Goal: Communication & Community: Answer question/provide support

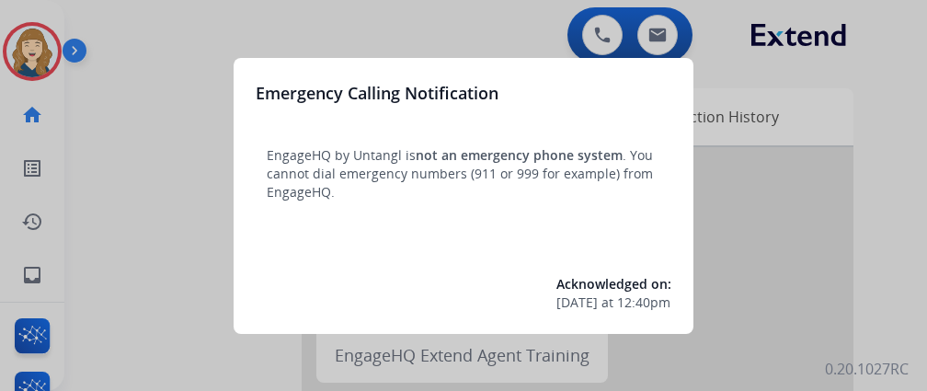
click at [14, 279] on div at bounding box center [463, 195] width 927 height 391
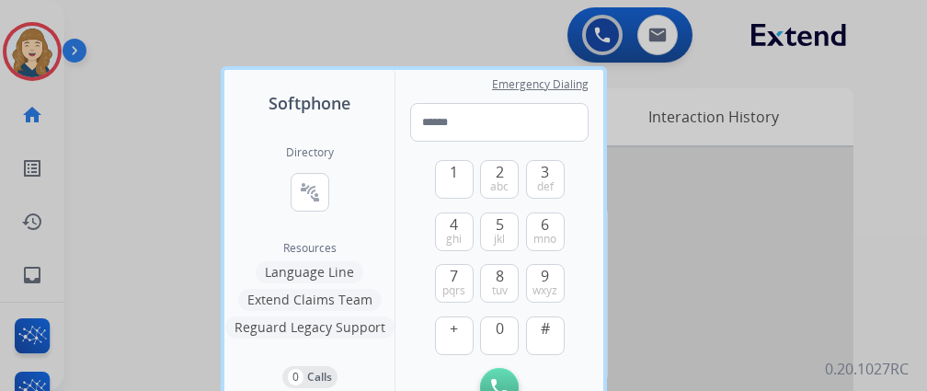
click at [45, 278] on div at bounding box center [463, 195] width 927 height 391
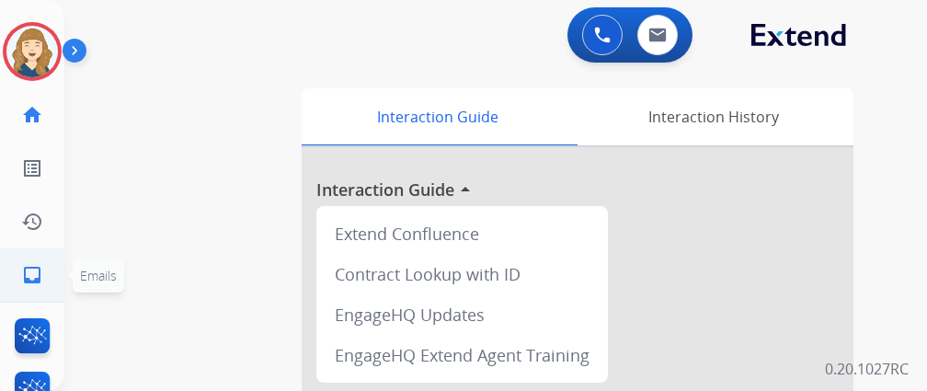
click at [39, 278] on mat-icon "inbox" at bounding box center [32, 275] width 22 height 22
select select "**********"
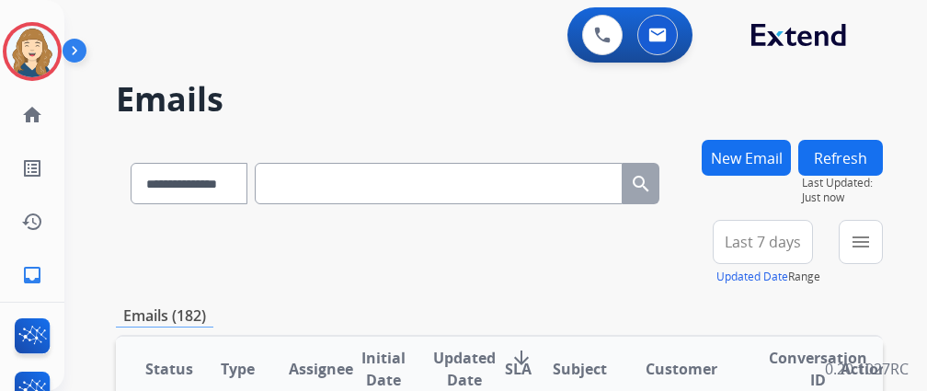
click at [740, 155] on button "New Email" at bounding box center [746, 158] width 89 height 36
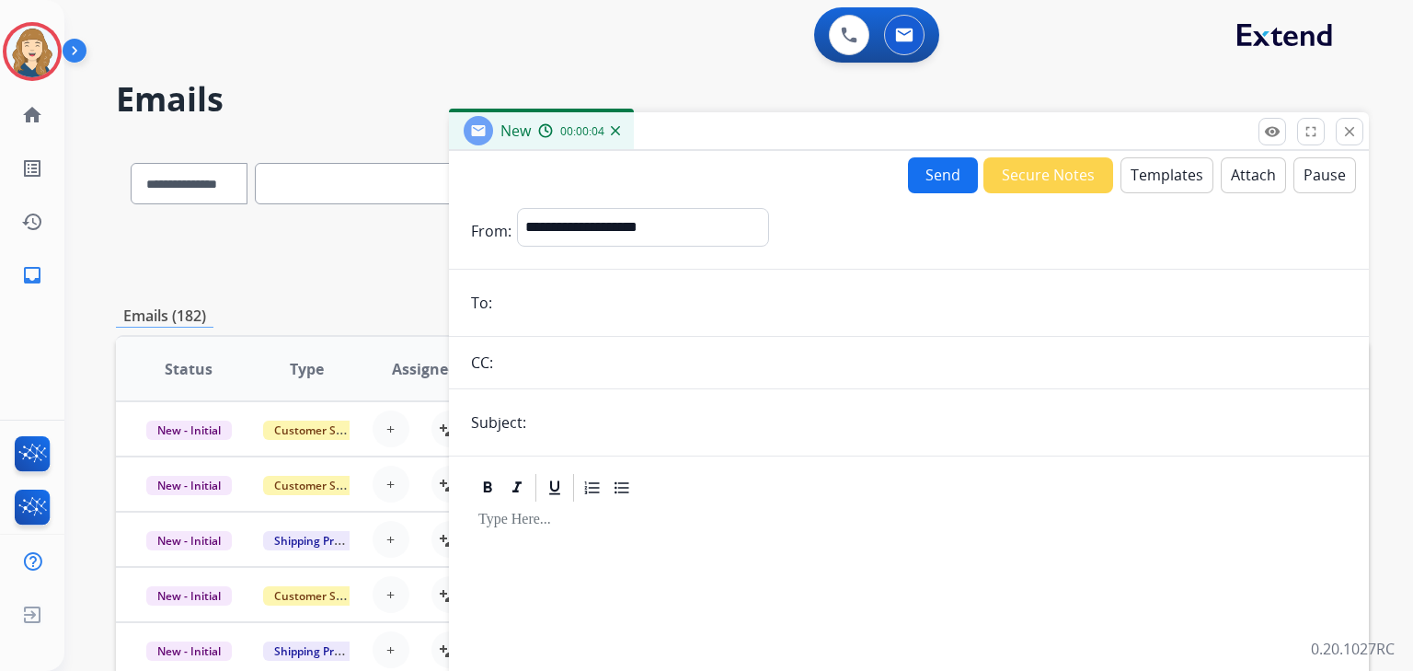
click at [1164, 177] on button "Templates" at bounding box center [1166, 175] width 93 height 36
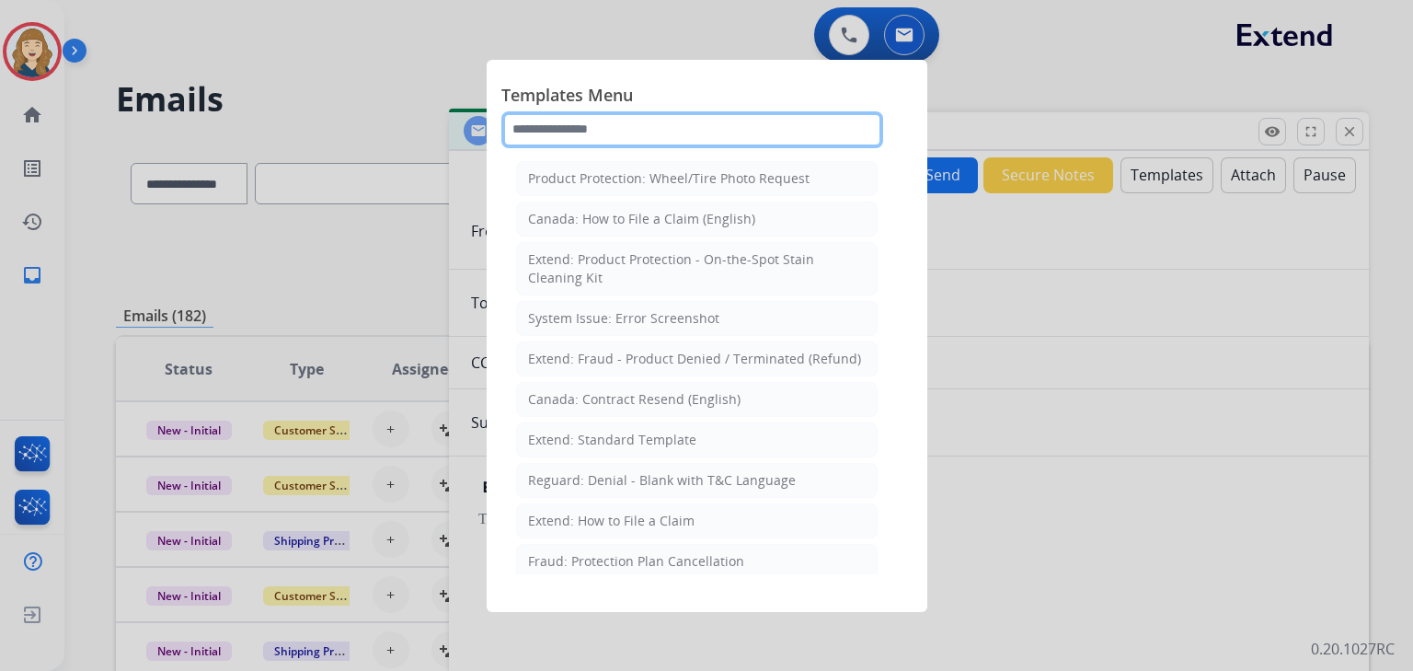
click at [567, 129] on input "text" at bounding box center [692, 129] width 382 height 37
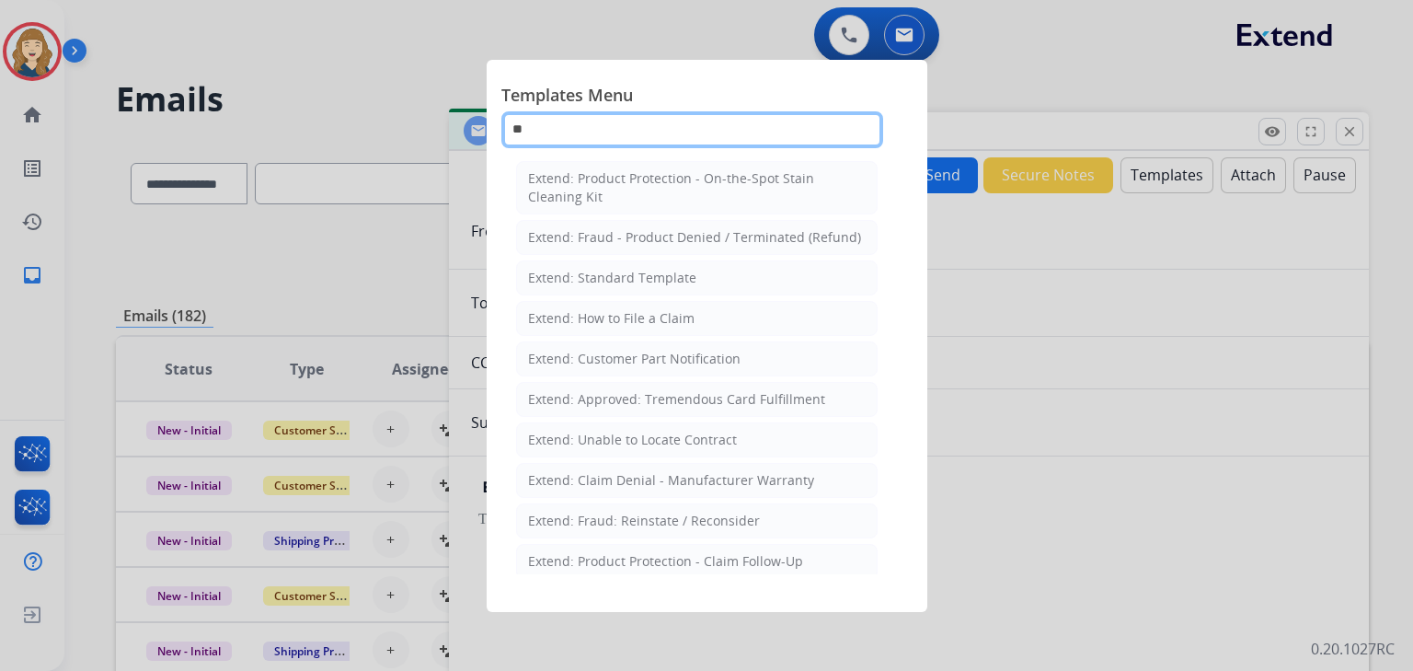
type input "*"
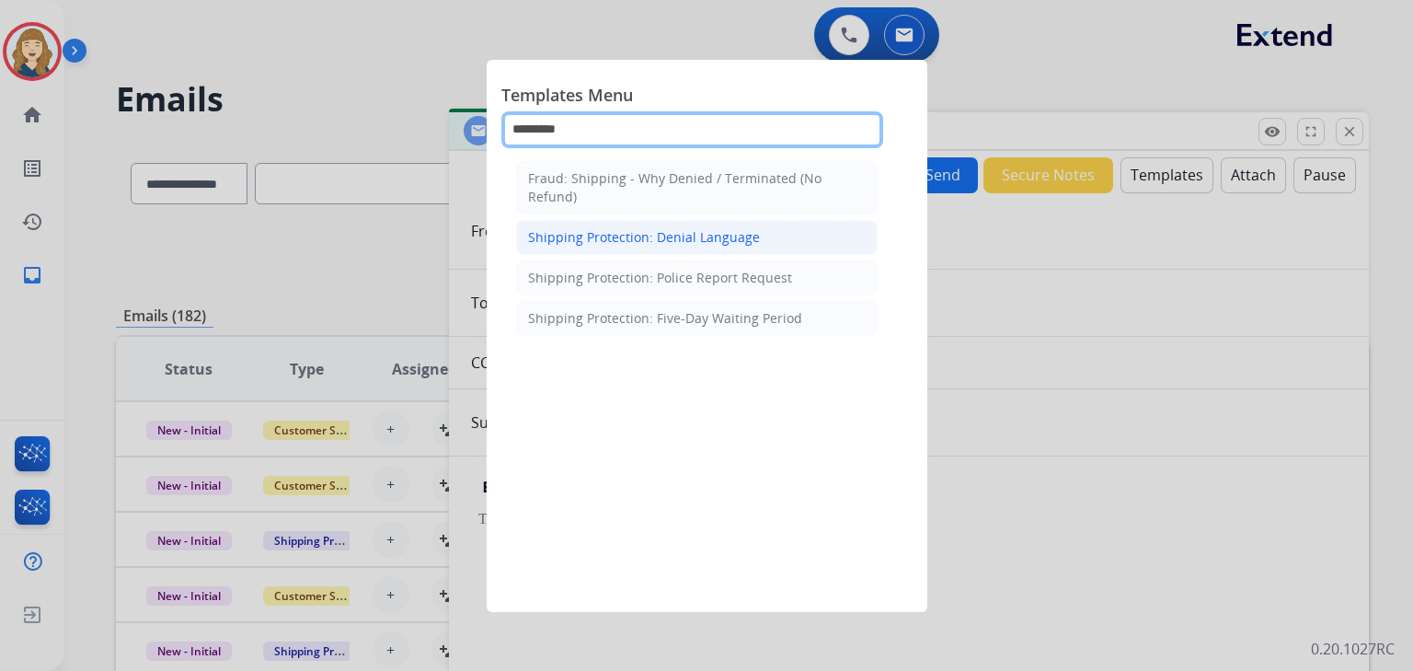
type input "********"
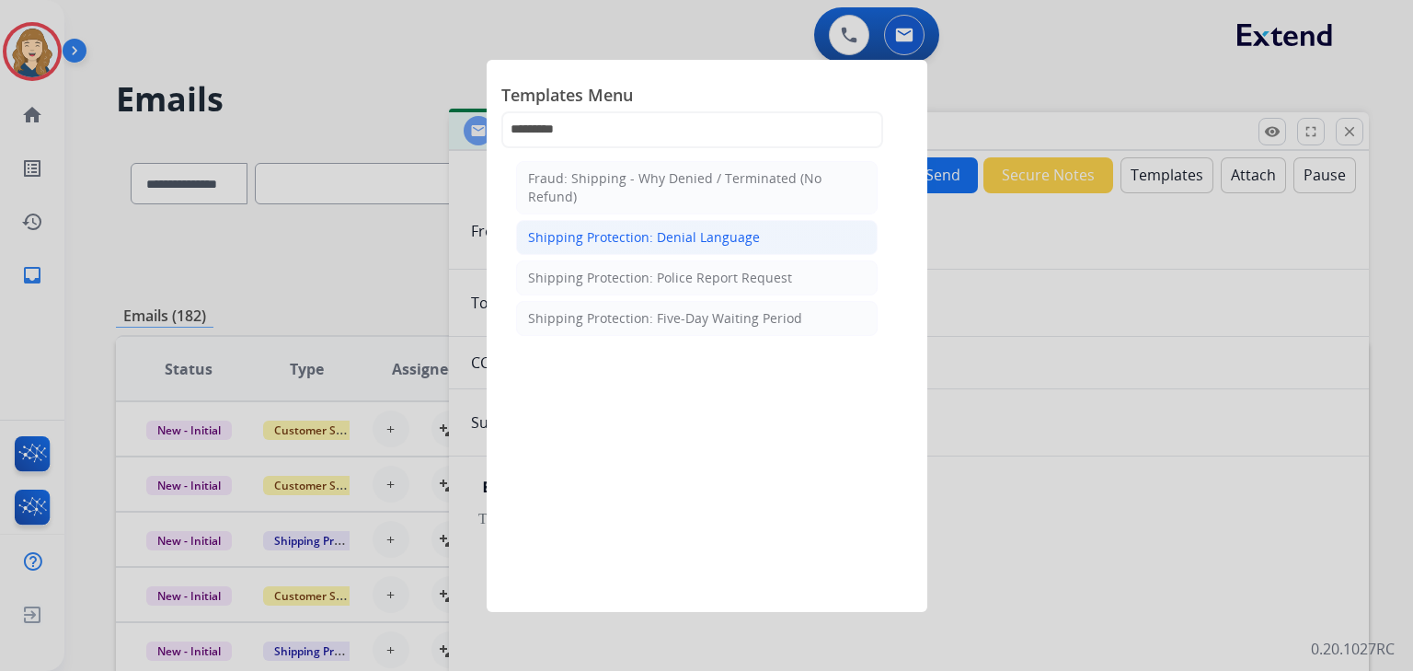
click at [637, 245] on div "Shipping Protection: Denial Language" at bounding box center [644, 237] width 232 height 18
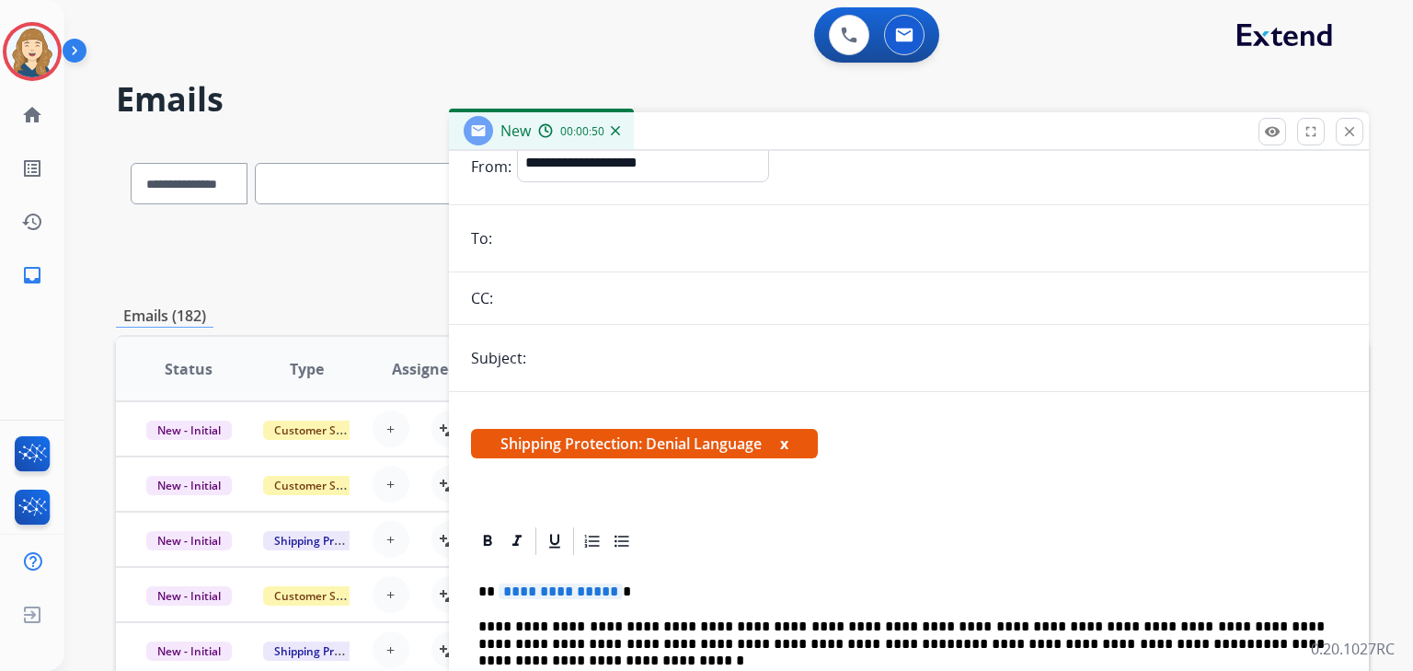
scroll to position [52, 0]
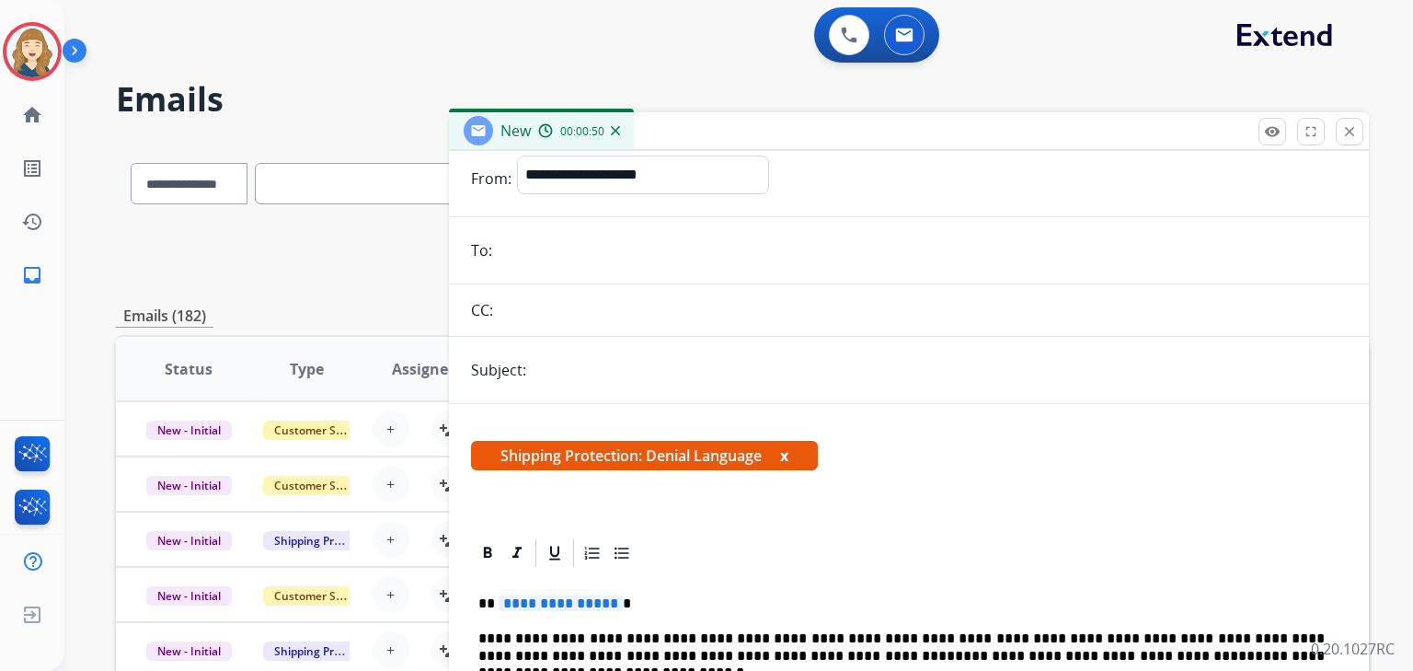
click at [785, 453] on button "x" at bounding box center [784, 455] width 8 height 22
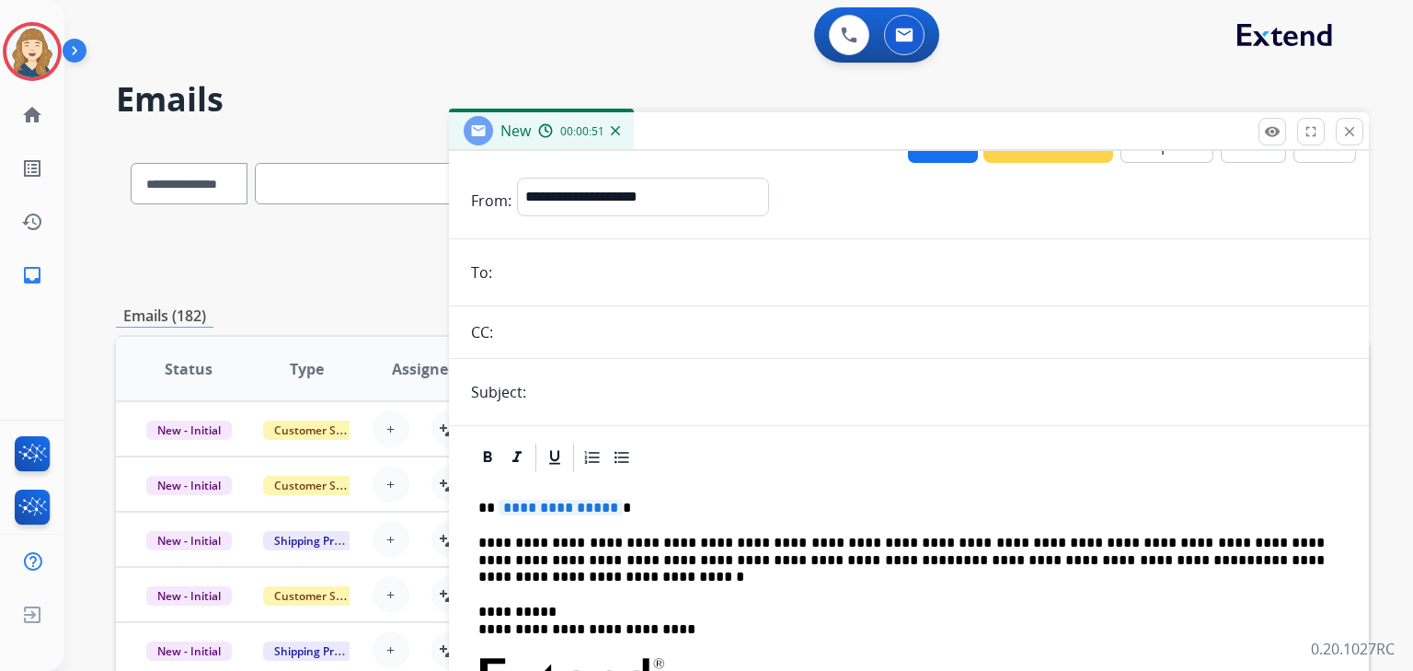
scroll to position [0, 0]
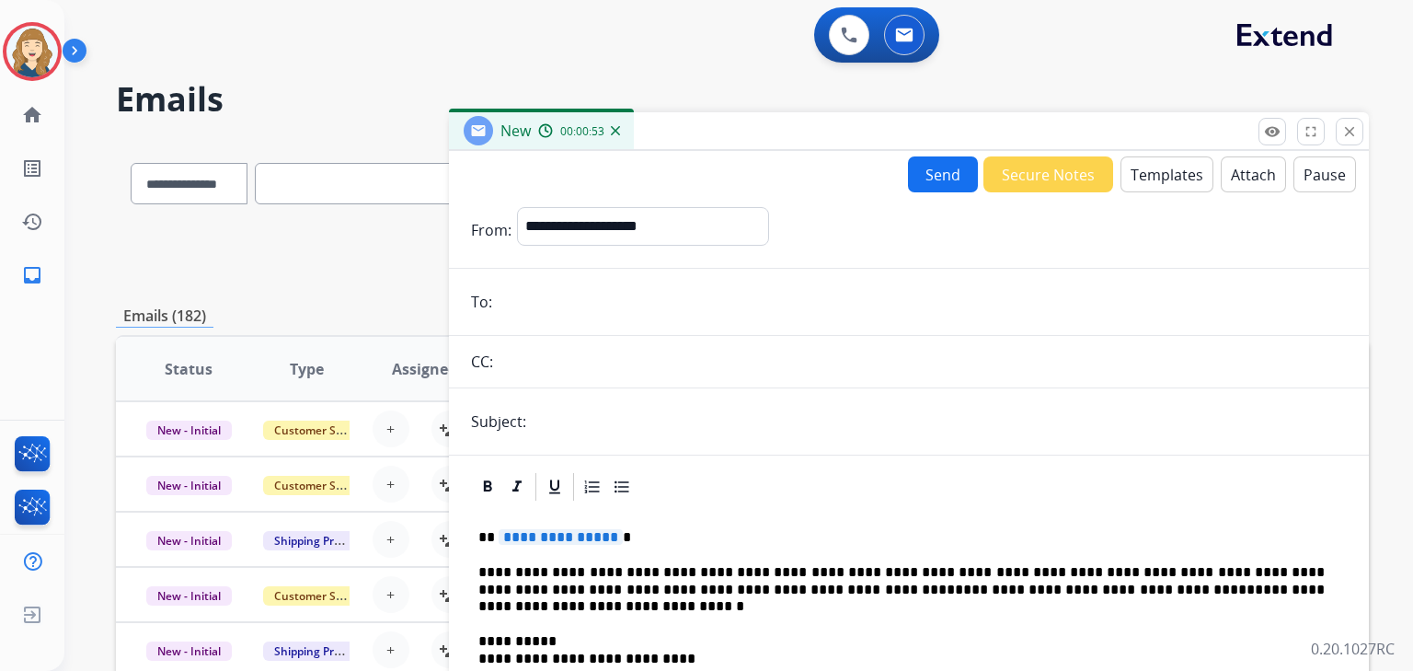
click at [1153, 176] on button "Templates" at bounding box center [1166, 174] width 93 height 36
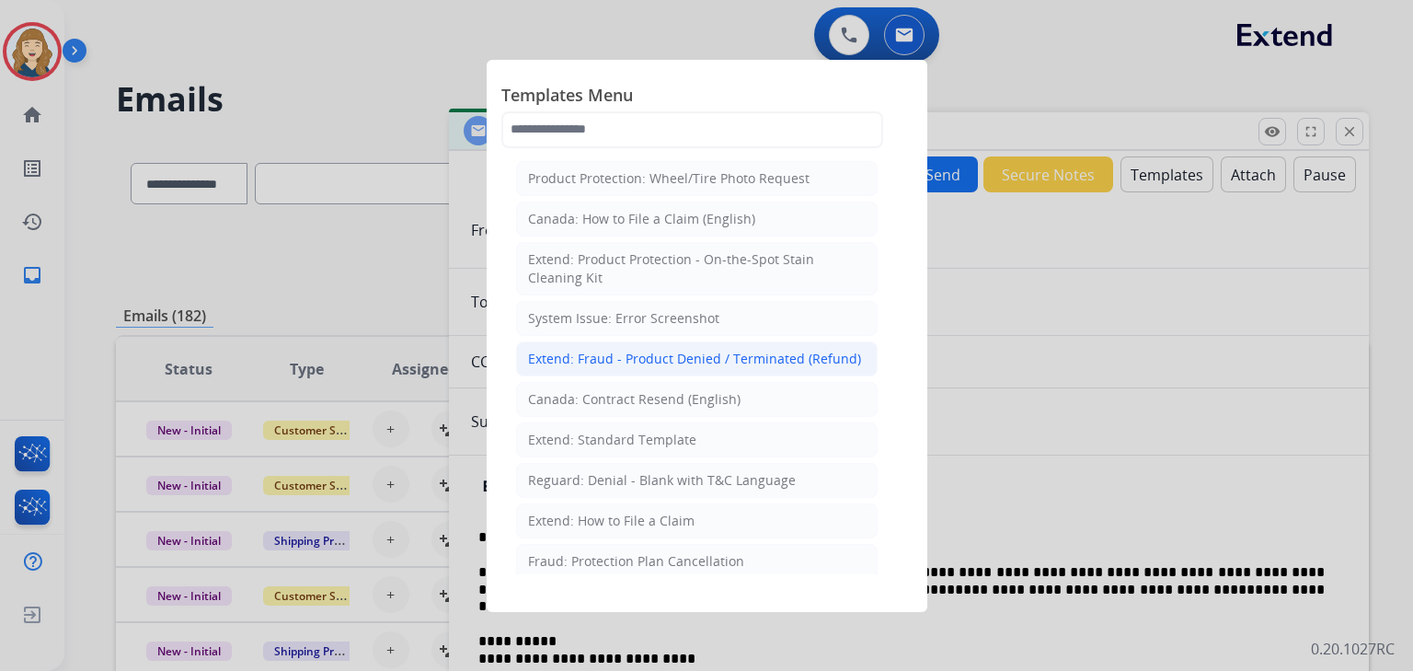
click at [660, 359] on div "Extend: Fraud - Product Denied / Terminated (Refund)" at bounding box center [694, 359] width 333 height 18
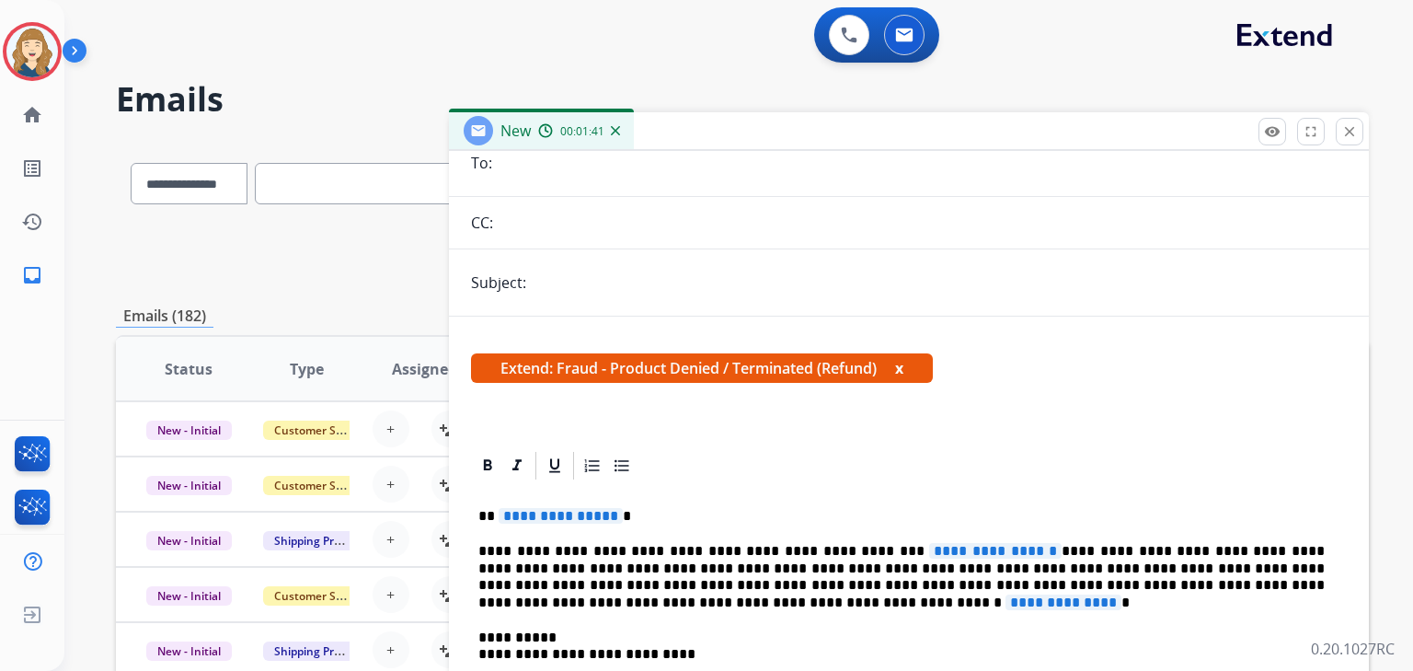
scroll to position [122, 0]
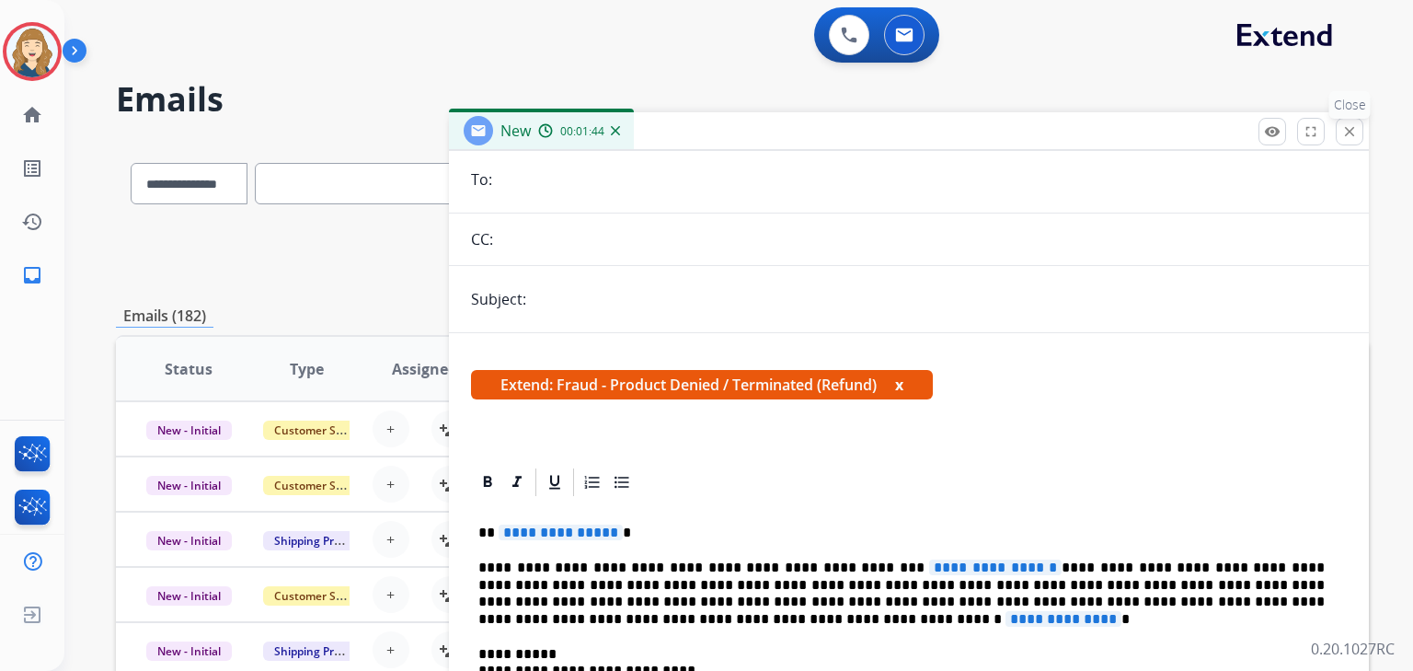
click at [1349, 126] on mat-icon "close" at bounding box center [1349, 131] width 17 height 17
